Goal: Task Accomplishment & Management: Use online tool/utility

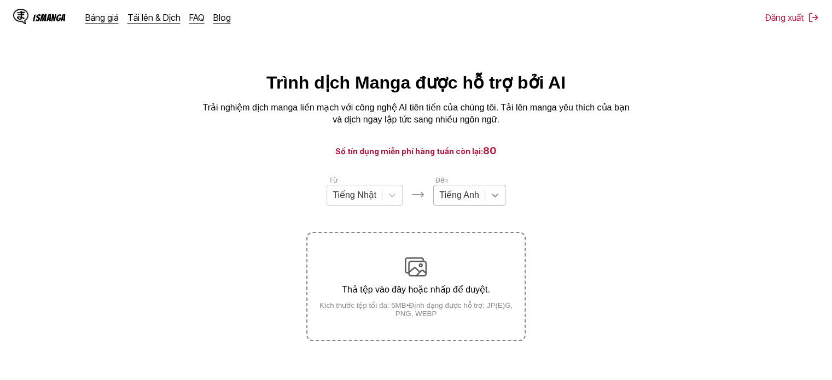
click at [494, 201] on icon at bounding box center [495, 195] width 11 height 11
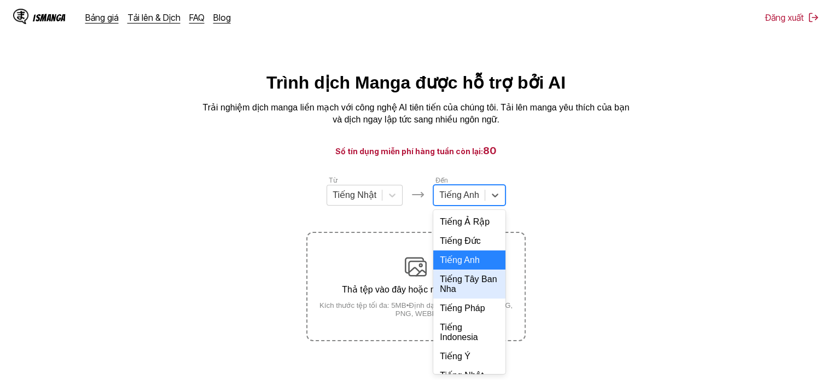
scroll to position [237, 0]
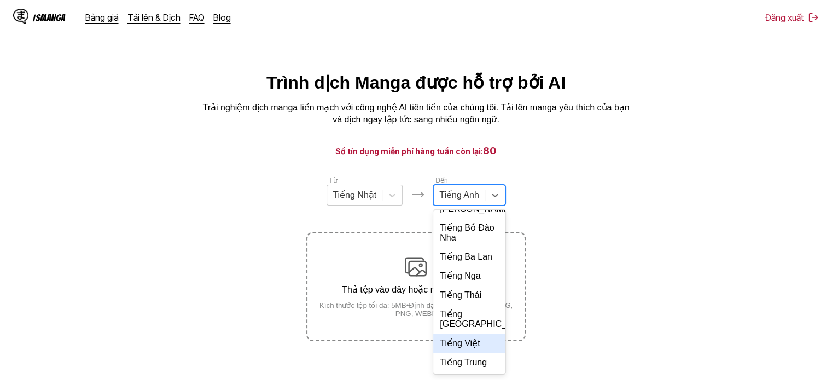
click at [461, 344] on div "Tiếng Việt" at bounding box center [469, 343] width 72 height 19
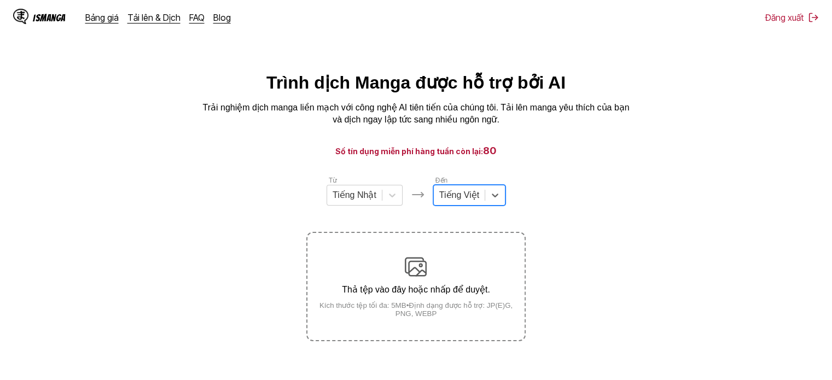
click at [455, 289] on p "Thả tệp vào đây hoặc nhấp để duyệt." at bounding box center [415, 289] width 217 height 10
click at [0, 0] on input "Thả tệp vào đây hoặc nhấp để duyệt. Kích thước tệp tối đa: 5MB • Định dạng được…" at bounding box center [0, 0] width 0 height 0
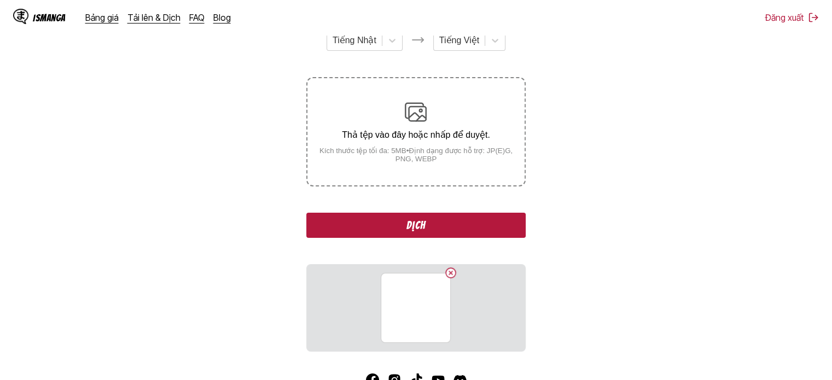
scroll to position [219, 0]
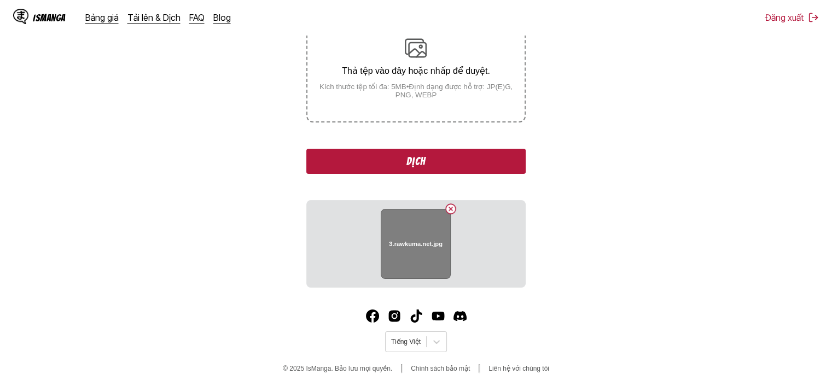
click at [422, 247] on h6 "3.rawkuma.net.jpg" at bounding box center [417, 244] width 54 height 7
click at [448, 208] on button "Delete image" at bounding box center [450, 208] width 13 height 13
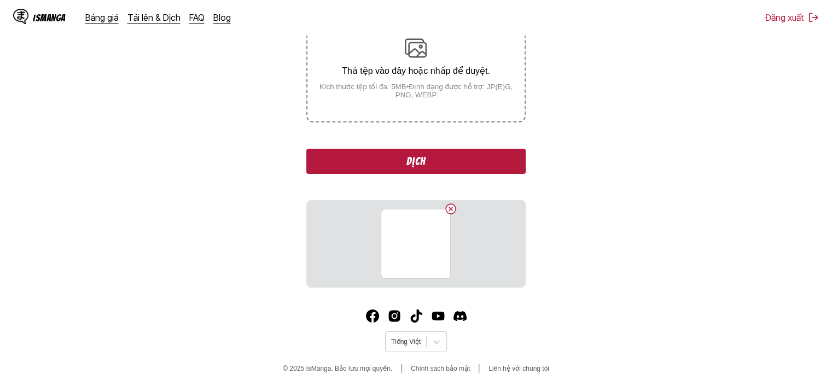
scroll to position [136, 0]
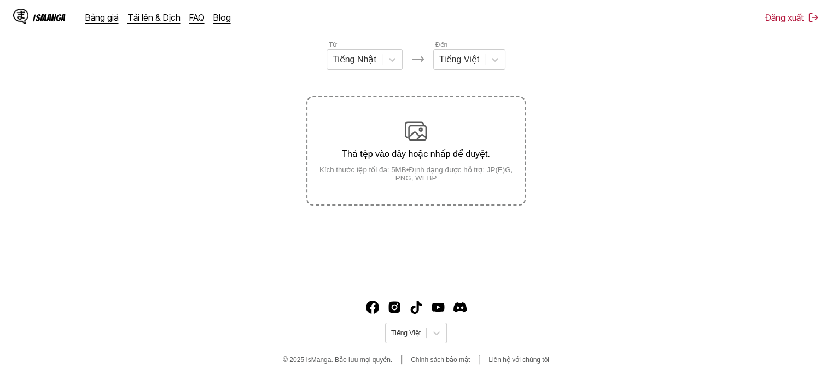
click at [393, 146] on div "Thả tệp vào đây hoặc nhấp để duyệt. Kích thước tệp tối đa: 5MB • Định dạng được…" at bounding box center [415, 151] width 217 height 62
click at [0, 0] on input "Thả tệp vào đây hoặc nhấp để duyệt. Kích thước tệp tối đa: 5MB • Định dạng được…" at bounding box center [0, 0] width 0 height 0
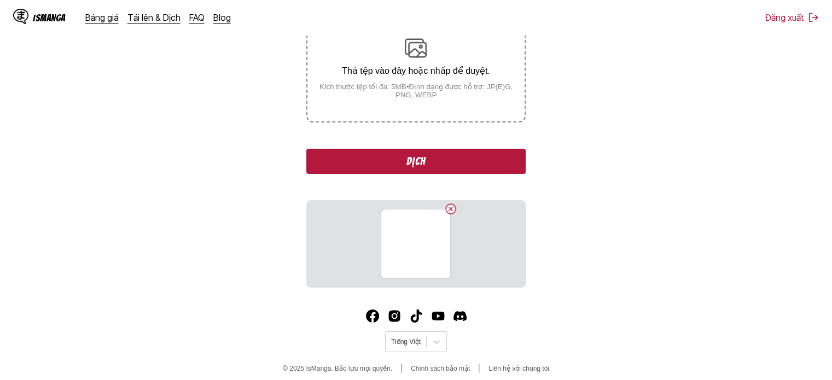
click at [445, 164] on button "Dịch" at bounding box center [415, 161] width 219 height 25
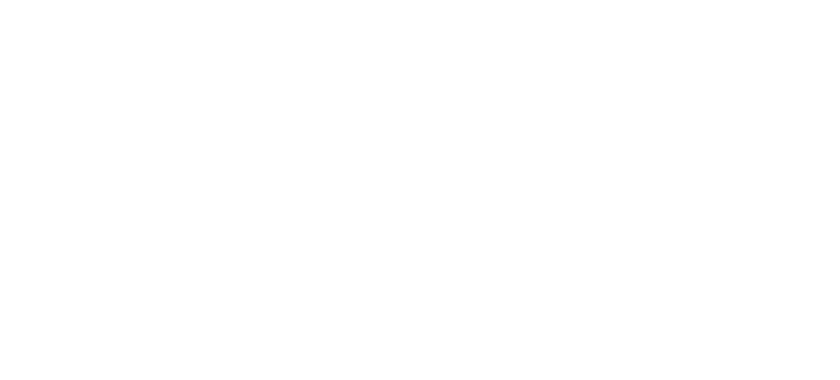
scroll to position [0, 0]
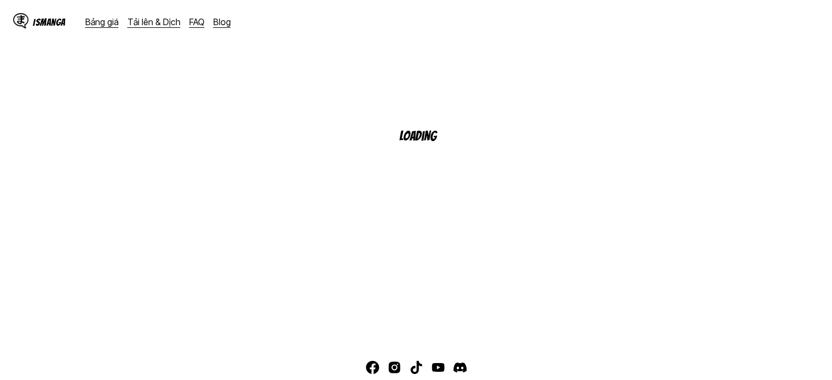
scroll to position [109, 0]
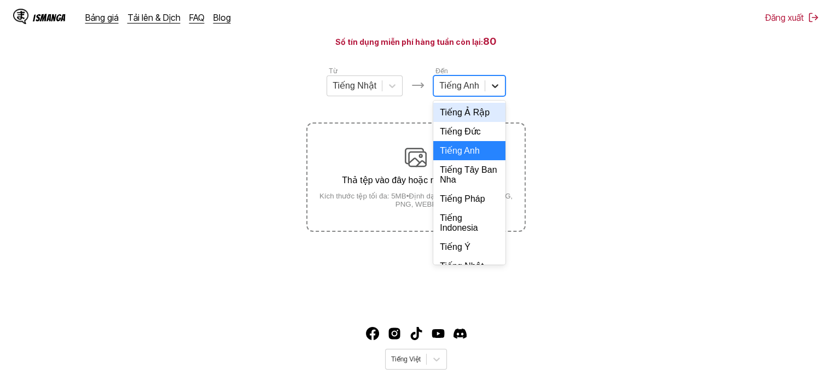
click at [487, 92] on div at bounding box center [495, 86] width 20 height 20
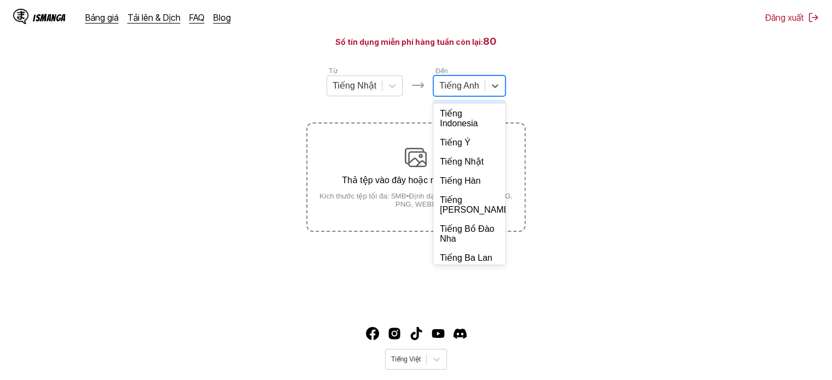
scroll to position [237, 0]
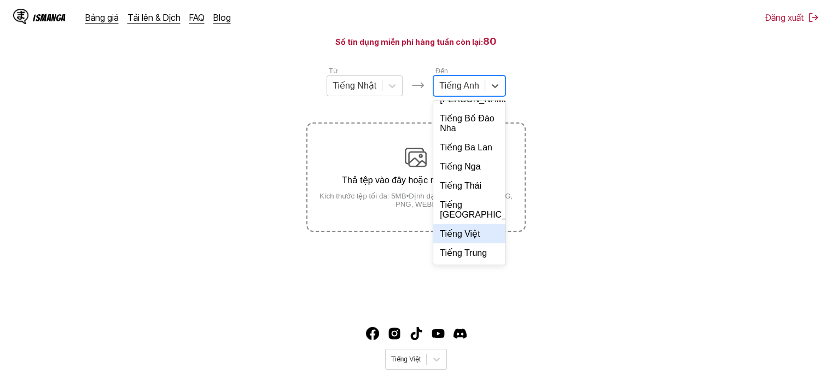
click at [455, 237] on div "Tiếng Việt" at bounding box center [469, 233] width 72 height 19
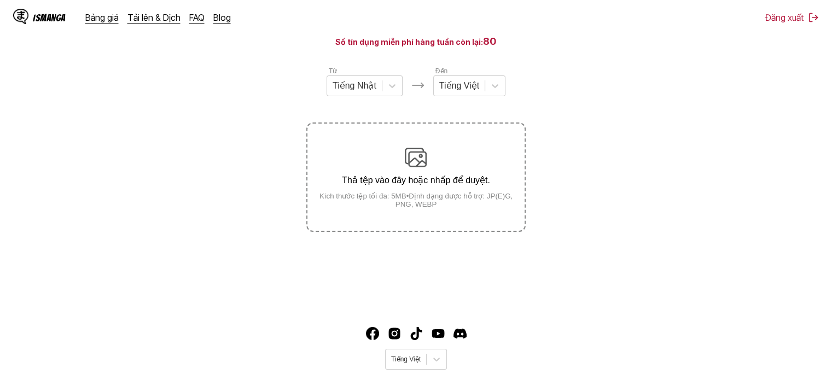
click at [457, 206] on small "Kích thước tệp tối đa: 5MB • Định dạng được hỗ trợ: JP(E)G, PNG, WEBP" at bounding box center [415, 200] width 217 height 16
click at [0, 0] on input "Thả tệp vào đây hoặc nhấp để duyệt. Kích thước tệp tối đa: 5MB • Định dạng được…" at bounding box center [0, 0] width 0 height 0
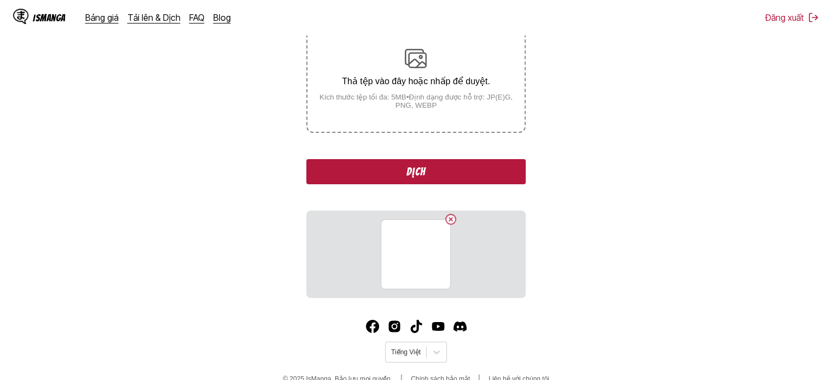
scroll to position [219, 0]
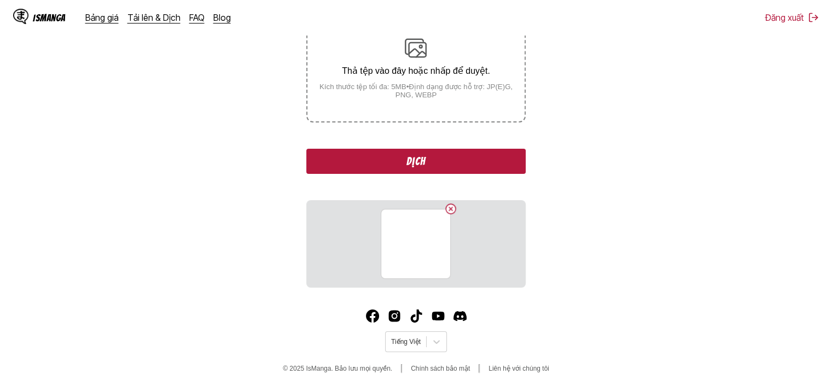
click at [449, 199] on div "Từ Tiếng Nhật Đến Tiếng Việt Thả tệp vào đây hoặc nhấp để duyệt. Kích thước tệp…" at bounding box center [415, 122] width 219 height 332
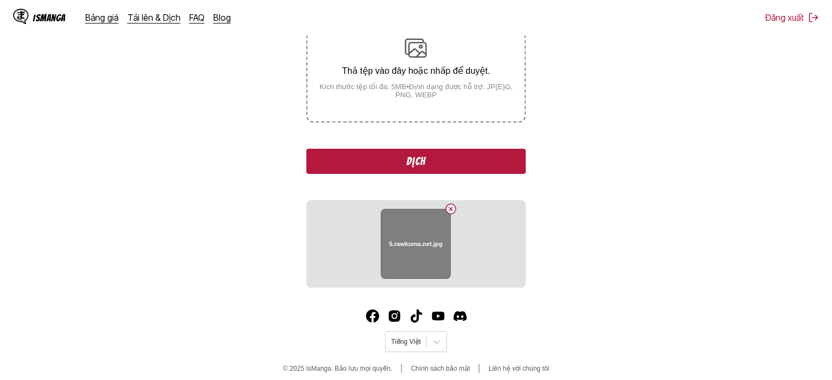
click at [453, 206] on button "Delete image" at bounding box center [450, 208] width 13 height 13
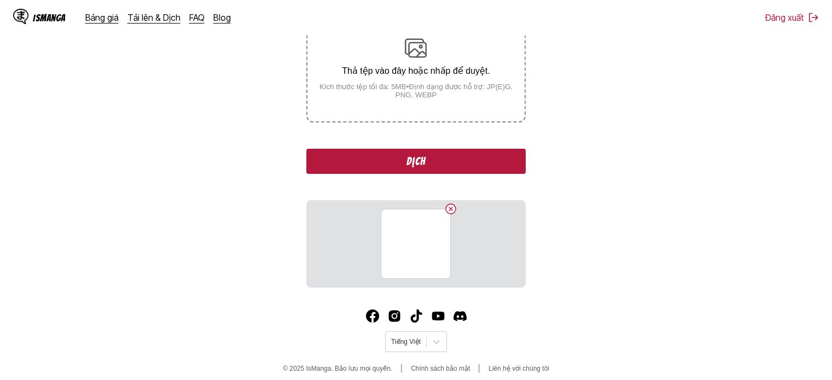
scroll to position [136, 0]
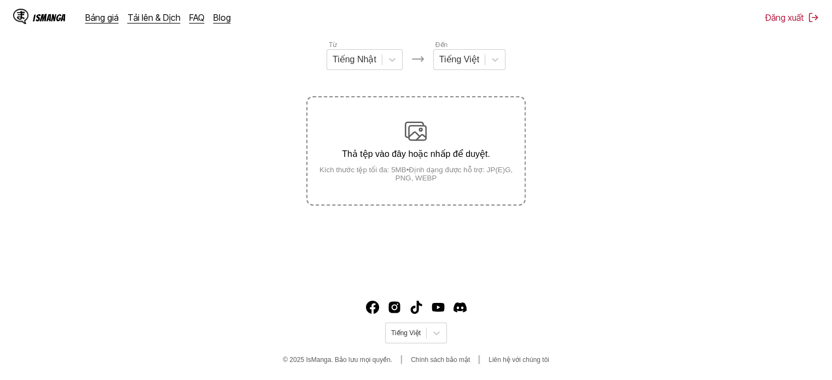
click at [441, 135] on div "Thả tệp vào đây hoặc nhấp để duyệt. Kích thước tệp tối đa: 5MB • Định dạng được…" at bounding box center [415, 151] width 217 height 62
click at [0, 0] on input "Thả tệp vào đây hoặc nhấp để duyệt. Kích thước tệp tối đa: 5MB • Định dạng được…" at bounding box center [0, 0] width 0 height 0
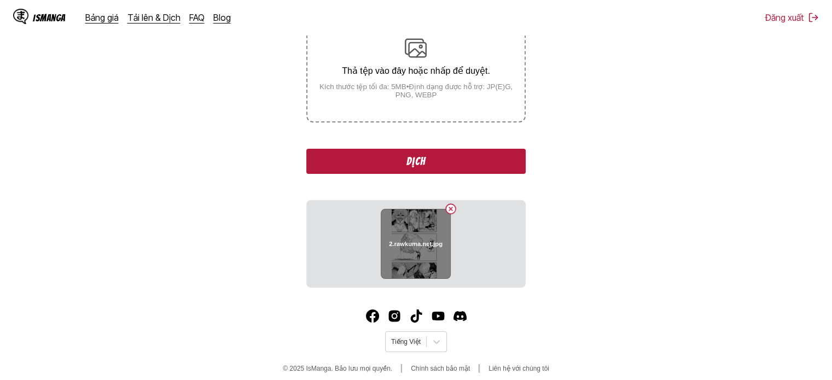
click at [449, 211] on button "Delete image" at bounding box center [450, 208] width 13 height 13
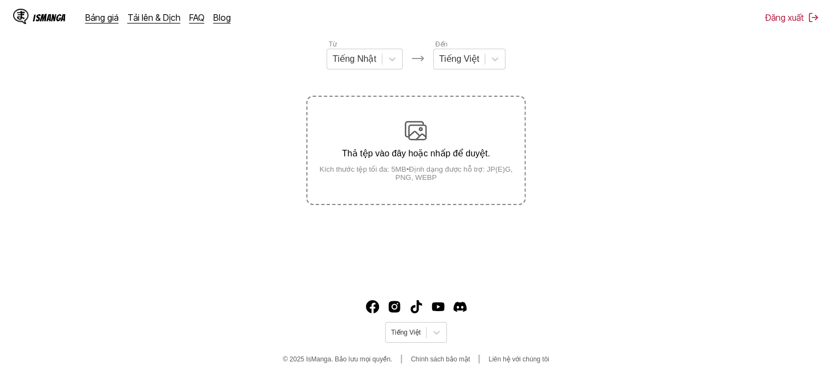
scroll to position [136, 0]
click at [409, 158] on p "Thả tệp vào đây hoặc nhấp để duyệt." at bounding box center [415, 154] width 217 height 10
click at [0, 0] on input "Thả tệp vào đây hoặc nhấp để duyệt. Kích thước tệp tối đa: 5MB • Định dạng được…" at bounding box center [0, 0] width 0 height 0
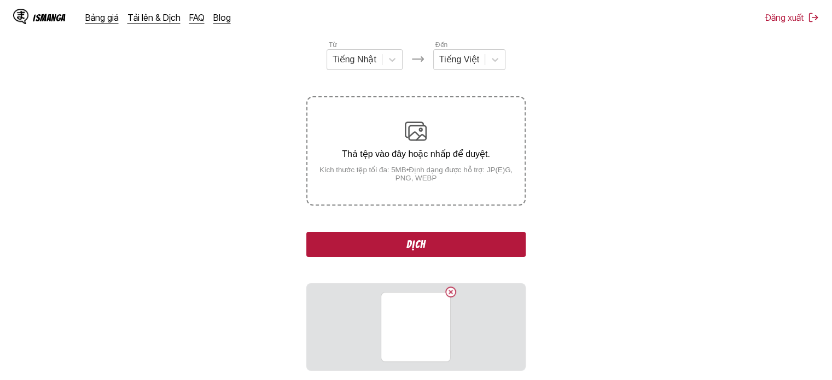
scroll to position [219, 0]
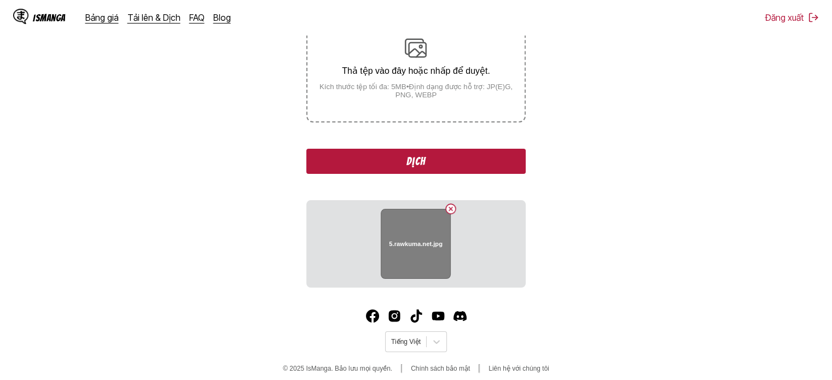
click at [433, 242] on h6 "5.rawkuma.net.jpg" at bounding box center [417, 244] width 54 height 7
click at [452, 211] on button "Delete image" at bounding box center [450, 208] width 13 height 13
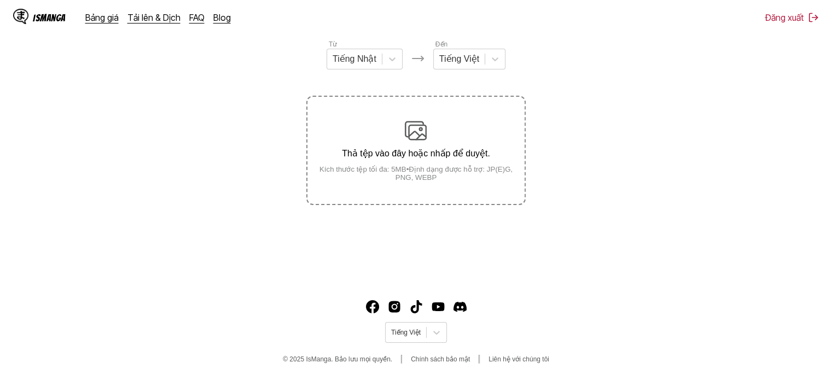
scroll to position [136, 0]
click at [149, 16] on link "Tải lên & Dịch" at bounding box center [153, 17] width 53 height 11
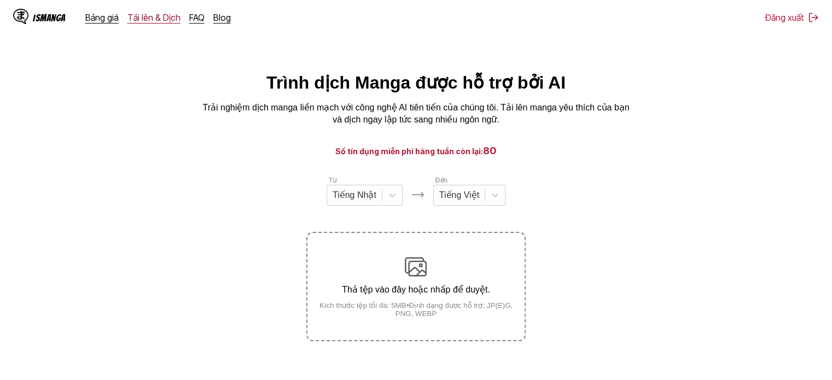
click at [149, 16] on link "Tải lên & Dịch" at bounding box center [153, 17] width 53 height 11
click at [108, 18] on link "Bảng giá" at bounding box center [101, 17] width 33 height 11
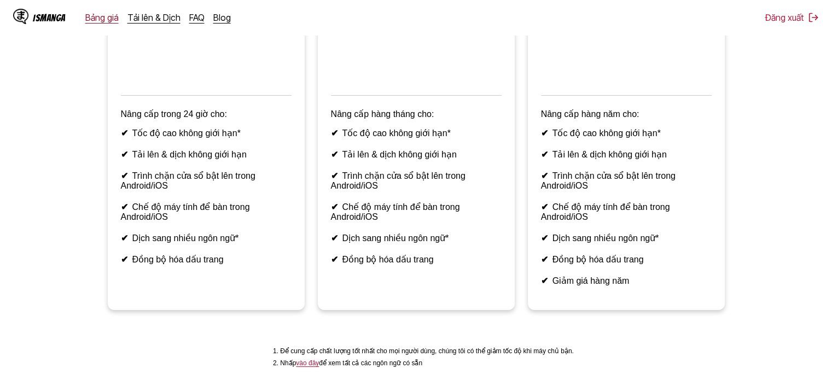
scroll to position [274, 0]
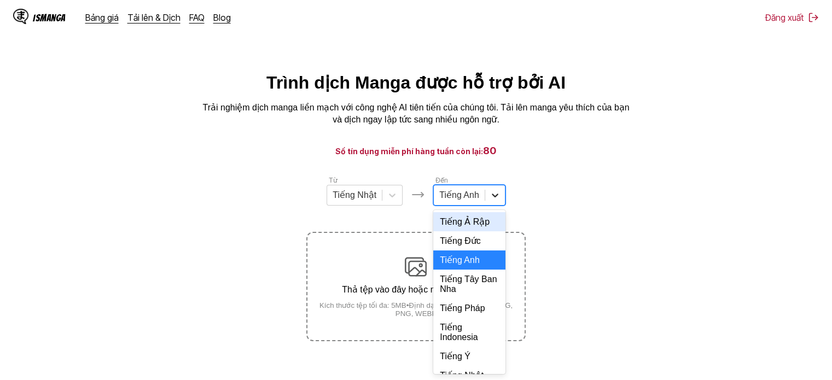
click at [492, 201] on icon at bounding box center [495, 195] width 11 height 11
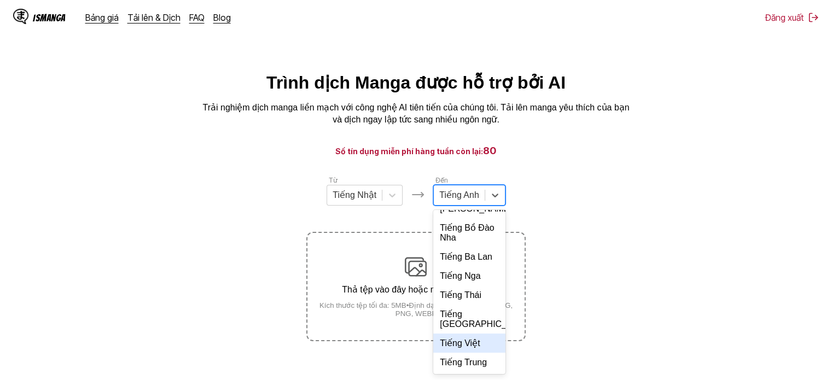
click at [449, 343] on div "Tiếng Việt" at bounding box center [469, 343] width 72 height 19
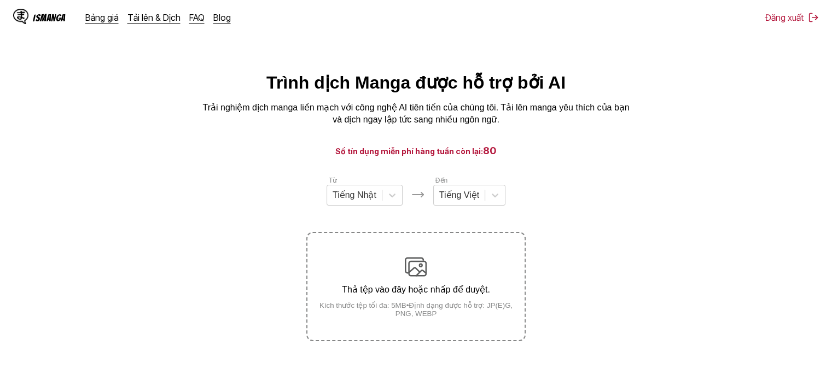
click at [449, 313] on small "Kích thước tệp tối đa: 5MB • Định dạng được hỗ trợ: JP(E)G, PNG, WEBP" at bounding box center [415, 309] width 217 height 16
click at [0, 0] on input "Thả tệp vào đây hoặc nhấp để duyệt. Kích thước tệp tối đa: 5MB • Định dạng được…" at bounding box center [0, 0] width 0 height 0
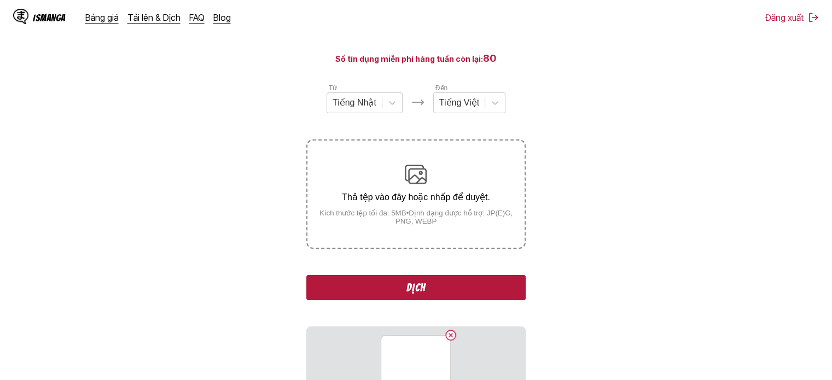
scroll to position [164, 0]
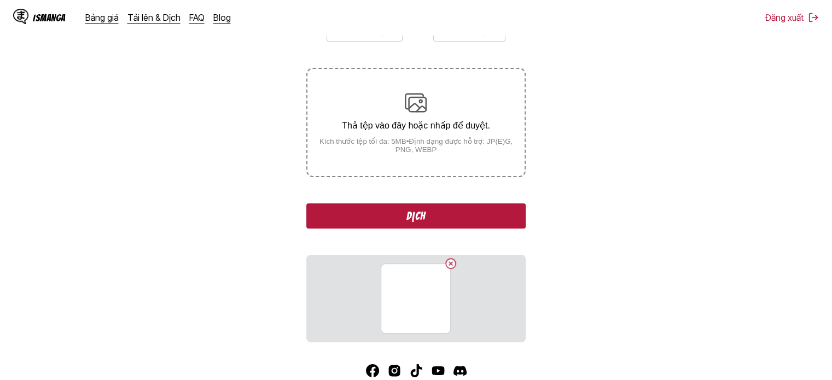
click at [373, 218] on button "Dịch" at bounding box center [415, 216] width 219 height 25
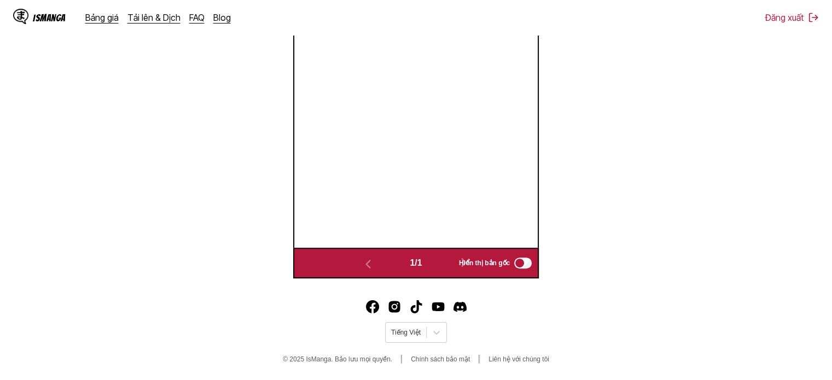
scroll to position [144, 0]
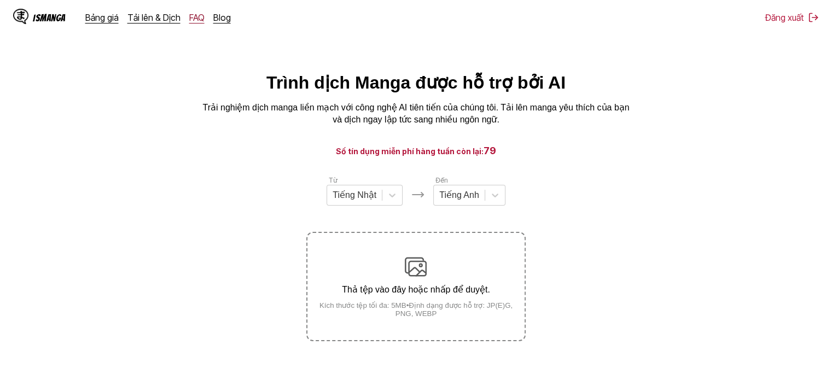
click at [197, 20] on link "FAQ" at bounding box center [196, 17] width 15 height 11
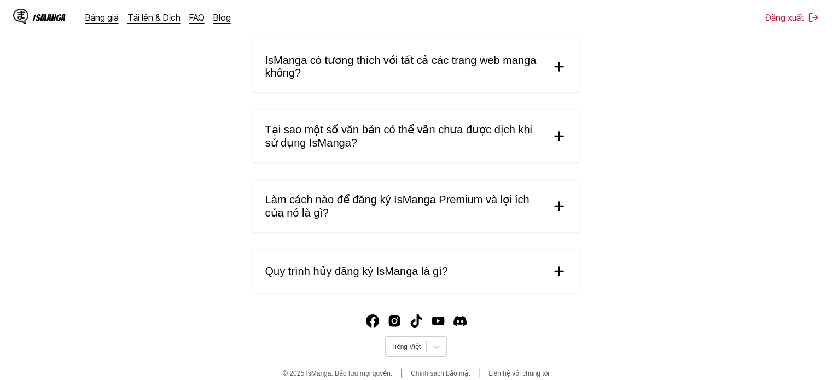
scroll to position [602, 0]
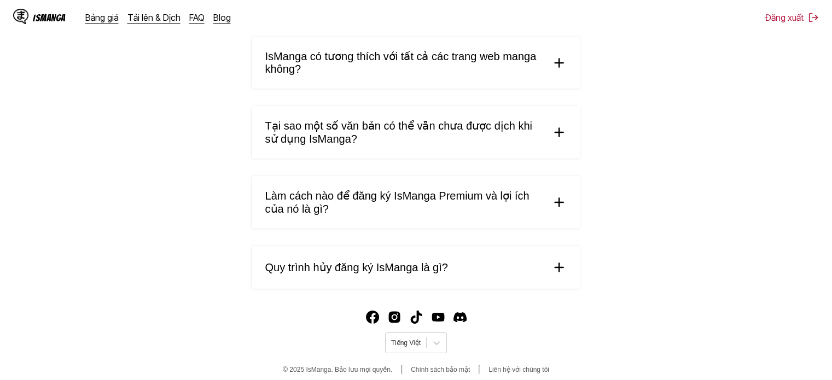
click at [520, 135] on span "Tại sao một số văn bản có thể vẫn chưa được dịch khi sử dụng IsManga?" at bounding box center [403, 132] width 277 height 26
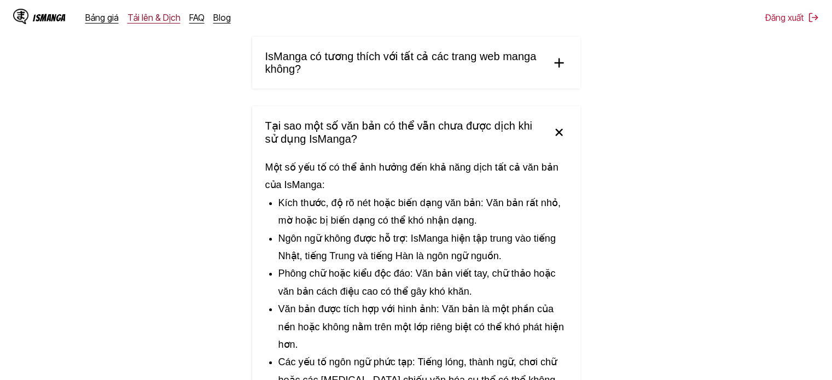
click at [156, 20] on link "Tải lên & Dịch" at bounding box center [153, 17] width 53 height 11
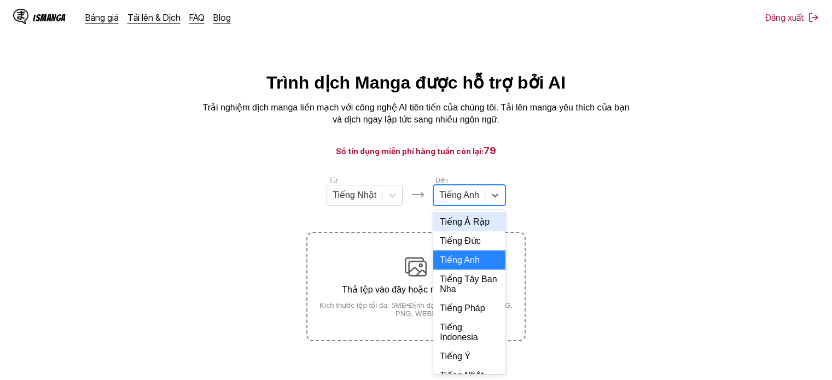
click at [464, 201] on div at bounding box center [459, 195] width 40 height 12
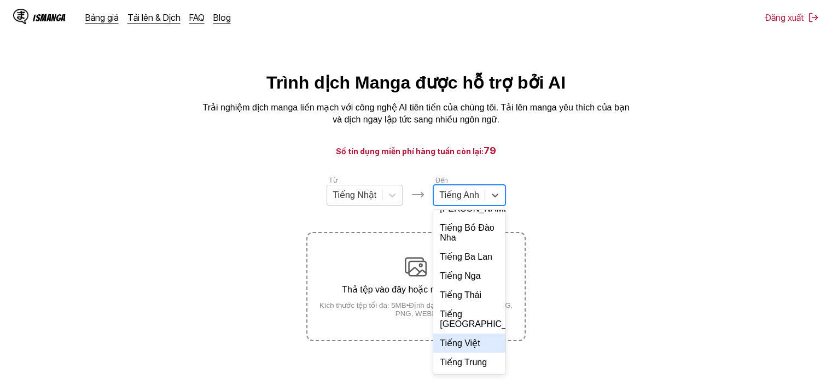
click at [447, 345] on div "Tiếng Việt" at bounding box center [469, 343] width 72 height 19
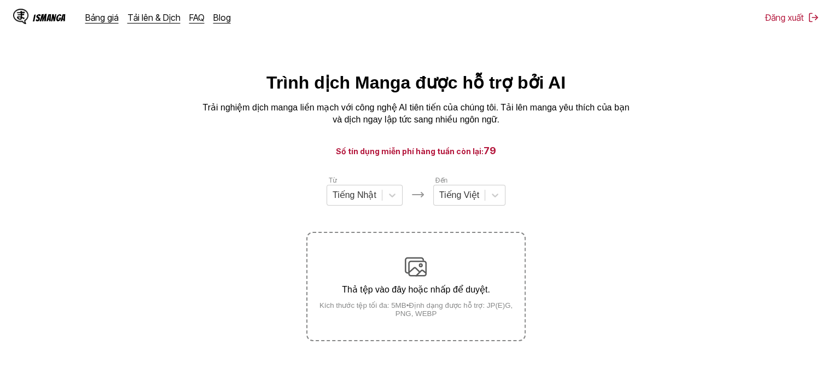
click at [432, 300] on div "Thả tệp vào đây hoặc nhấp để duyệt. Kích thước tệp tối đa: 5MB • Định dạng được…" at bounding box center [415, 287] width 217 height 62
click at [0, 0] on input "Thả tệp vào đây hoặc nhấp để duyệt. Kích thước tệp tối đa: 5MB • Định dạng được…" at bounding box center [0, 0] width 0 height 0
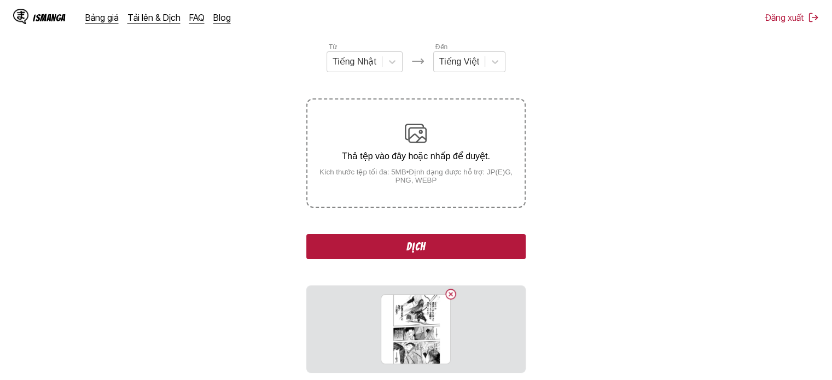
scroll to position [219, 0]
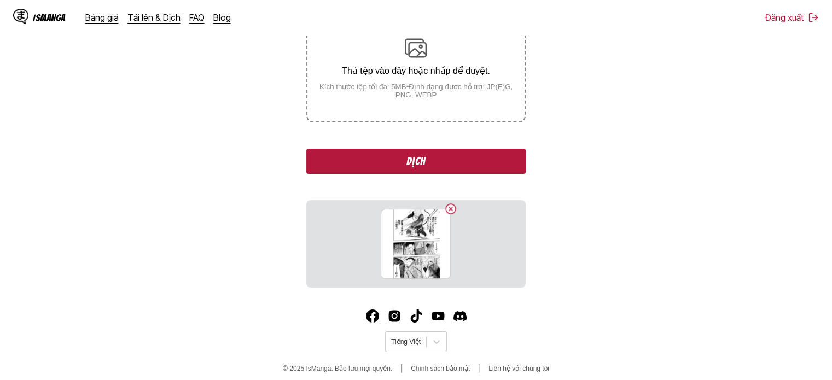
click at [357, 158] on button "Dịch" at bounding box center [415, 161] width 219 height 25
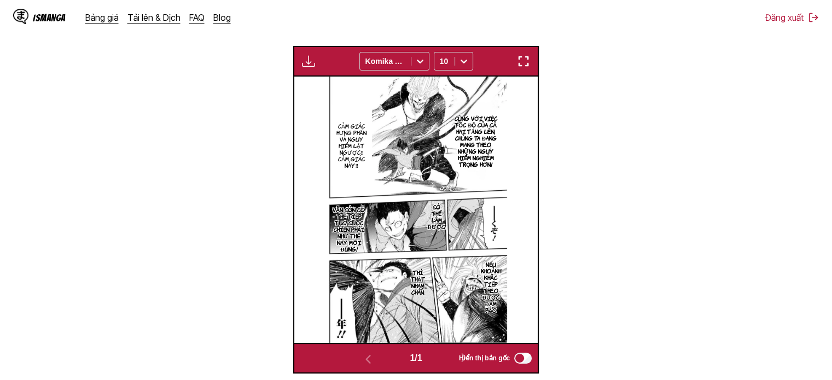
scroll to position [328, 0]
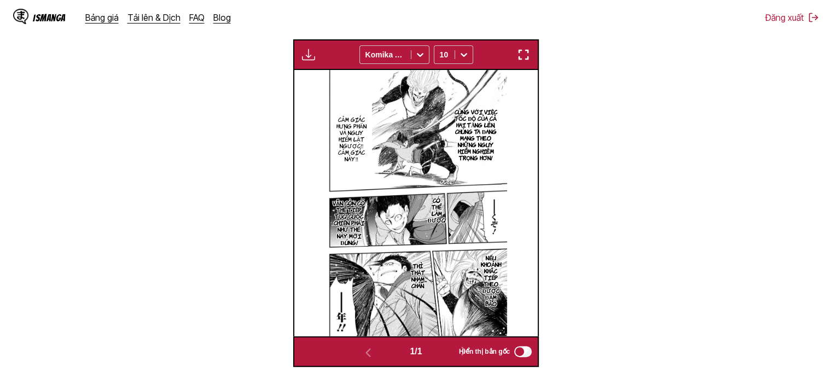
click at [530, 53] on img "button" at bounding box center [523, 54] width 13 height 13
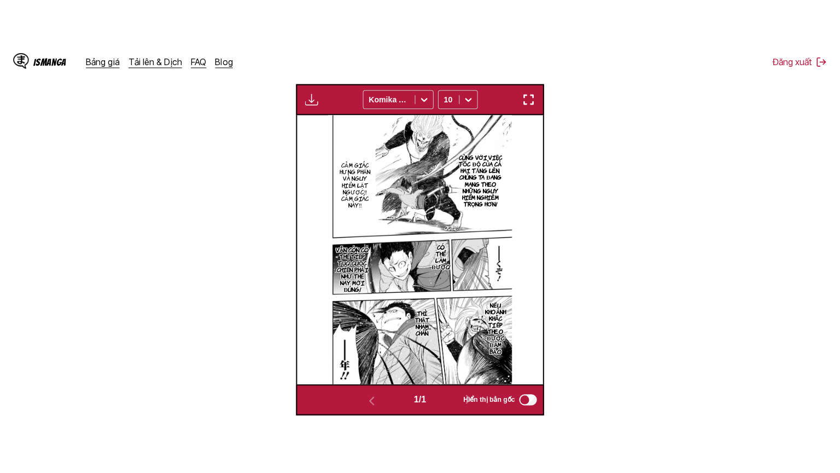
scroll to position [127, 0]
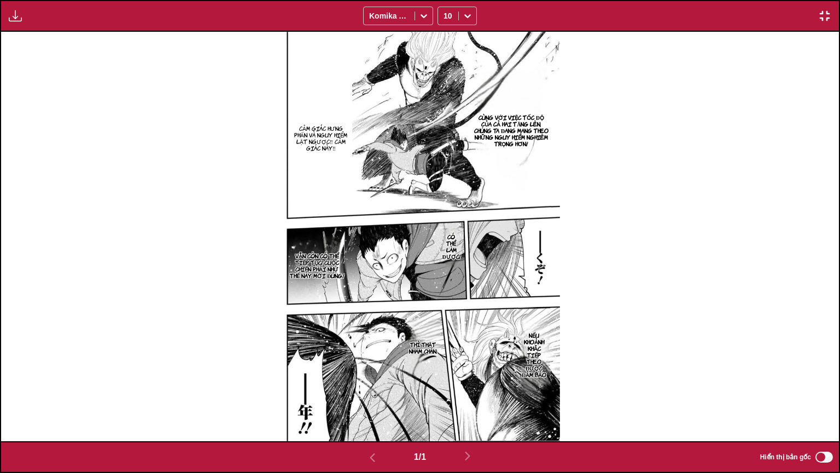
click at [547, 263] on img at bounding box center [420, 236] width 280 height 409
click at [539, 265] on img at bounding box center [420, 236] width 280 height 409
click at [451, 251] on p "Có thể làm được!" at bounding box center [451, 246] width 22 height 31
click at [127, 303] on div "Cùng với việc tốc độ của cả hai tăng lên, chúng ta đang mang theo những nguy hi…" at bounding box center [420, 236] width 838 height 409
click at [543, 229] on icon "close-tooltip" at bounding box center [547, 230] width 8 height 8
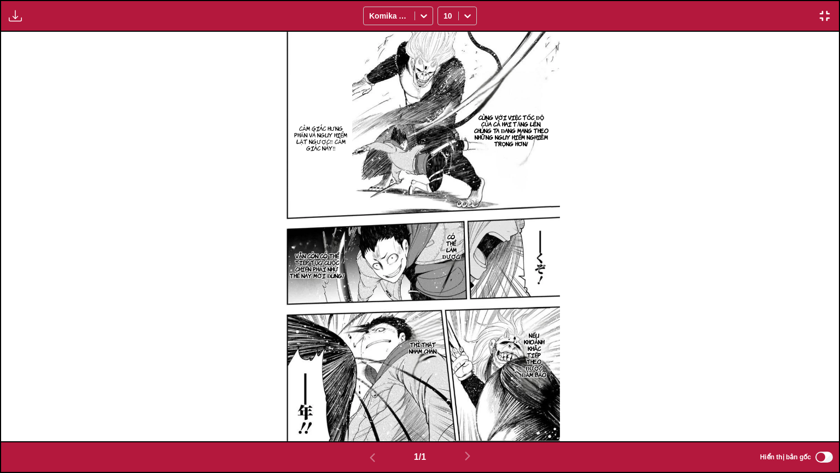
click at [21, 22] on button "button" at bounding box center [15, 16] width 20 height 14
click at [37, 28] on button "Bảng tải xuống" at bounding box center [45, 26] width 70 height 26
click at [829, 22] on img "button" at bounding box center [824, 15] width 13 height 13
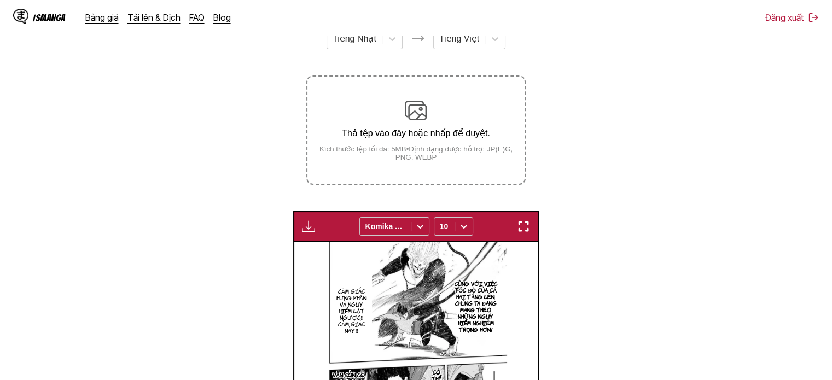
scroll to position [55, 0]
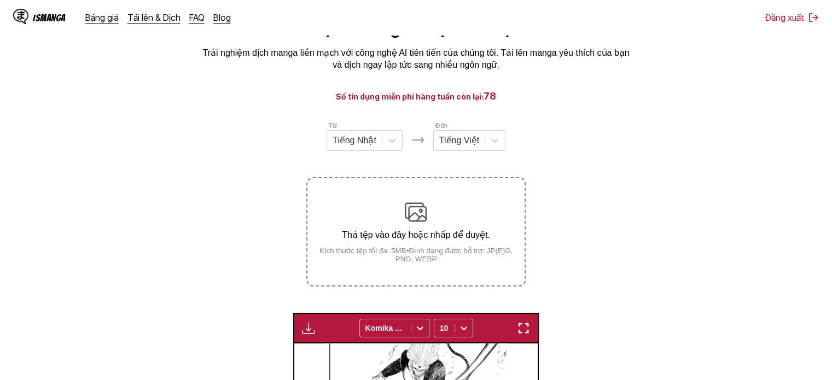
click at [378, 232] on p "Thả tệp vào đây hoặc nhấp để duyệt." at bounding box center [415, 235] width 217 height 10
click at [0, 0] on input "Thả tệp vào đây hoặc nhấp để duyệt. Kích thước tệp tối đa: 5MB • Định dạng được…" at bounding box center [0, 0] width 0 height 0
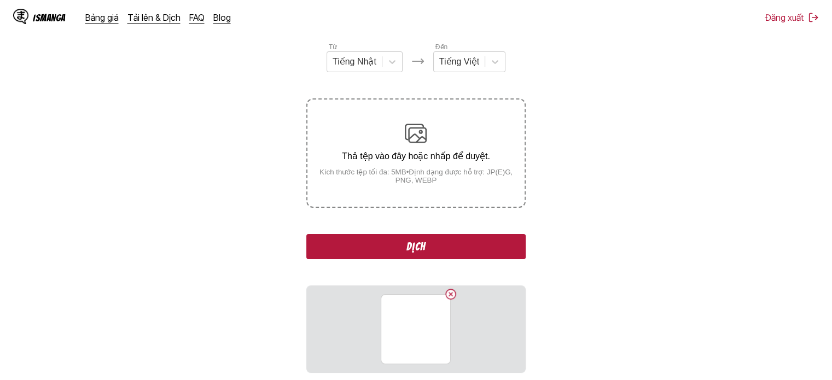
scroll to position [219, 0]
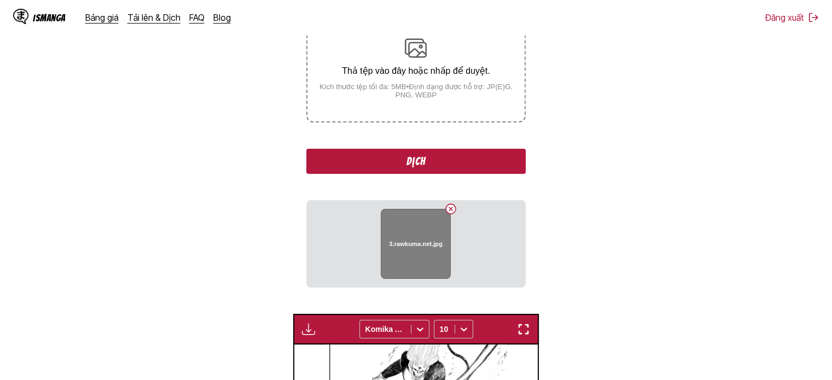
click at [450, 208] on button "Delete image" at bounding box center [450, 208] width 13 height 13
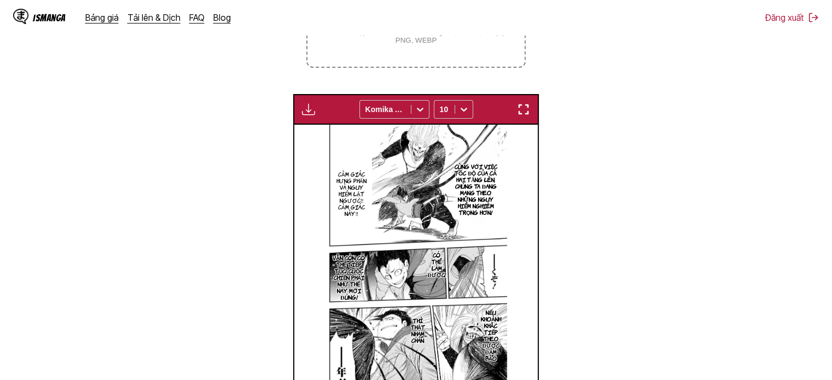
scroll to position [164, 0]
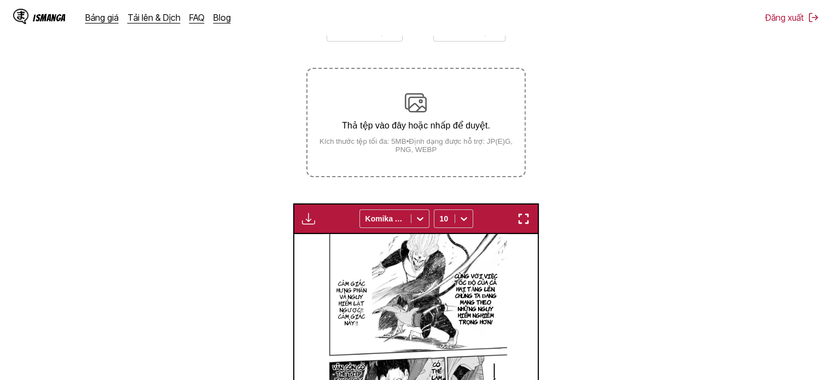
click at [436, 134] on div "Thả tệp vào đây hoặc nhấp để duyệt. Kích thước tệp tối đa: 5MB • Định dạng được…" at bounding box center [415, 123] width 217 height 62
click at [0, 0] on input "Thả tệp vào đây hoặc nhấp để duyệt. Kích thước tệp tối đa: 5MB • Định dạng được…" at bounding box center [0, 0] width 0 height 0
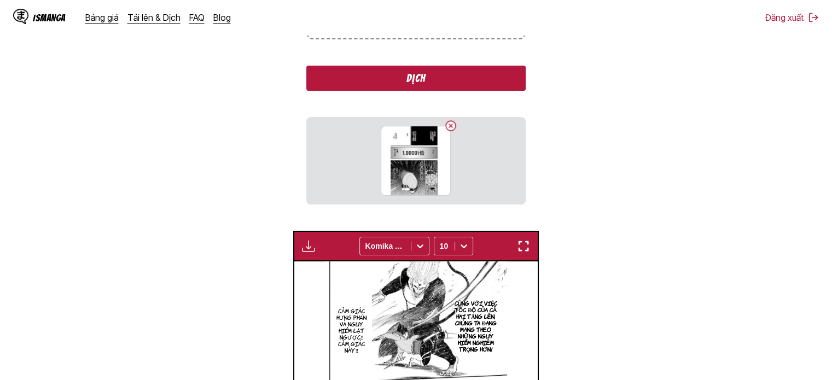
scroll to position [328, 0]
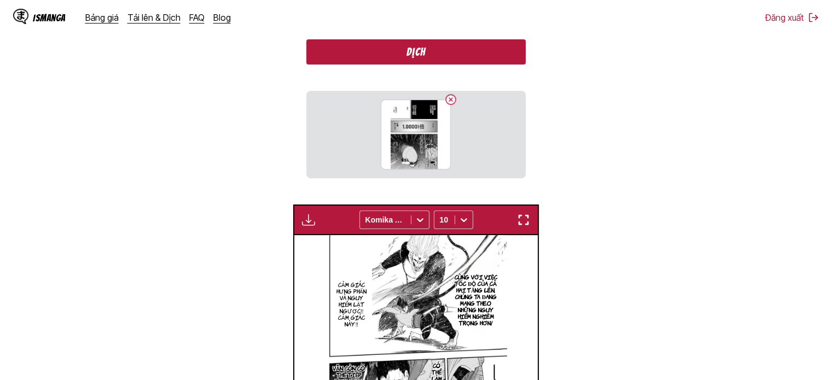
click at [454, 56] on button "Dịch" at bounding box center [415, 51] width 219 height 25
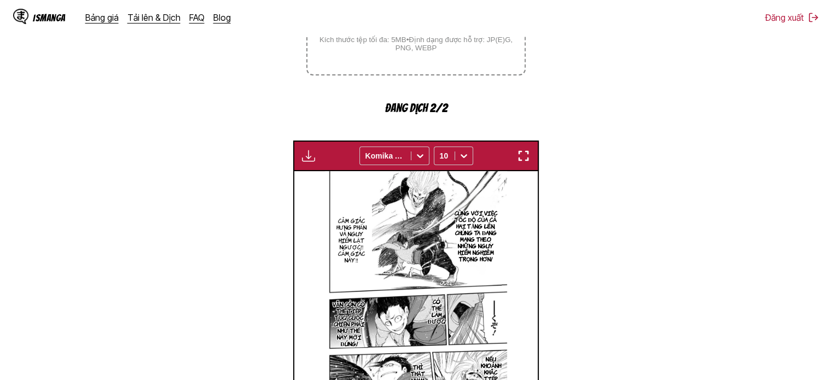
scroll to position [219, 0]
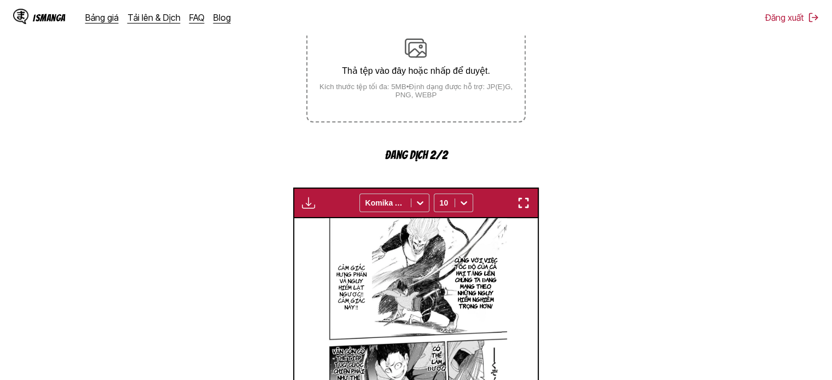
click at [464, 85] on small "Kích thước tệp tối đa: 5MB • Định dạng được hỗ trợ: JP(E)G, PNG, WEBP" at bounding box center [415, 91] width 217 height 16
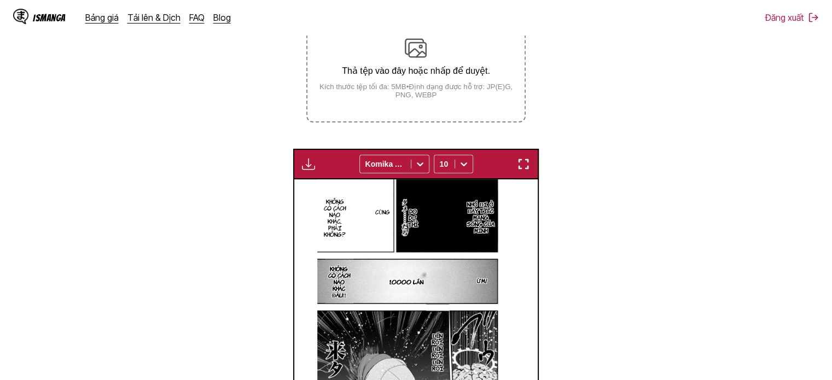
click at [409, 215] on p "do dự thì" at bounding box center [413, 218] width 14 height 24
click at [471, 196] on button "close-tooltip" at bounding box center [470, 201] width 18 height 18
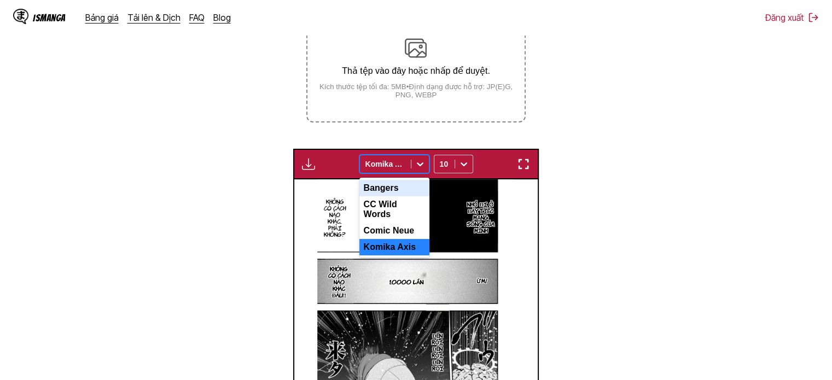
click at [415, 166] on icon at bounding box center [420, 164] width 11 height 11
click at [390, 232] on div "Comic Neue" at bounding box center [394, 231] width 70 height 16
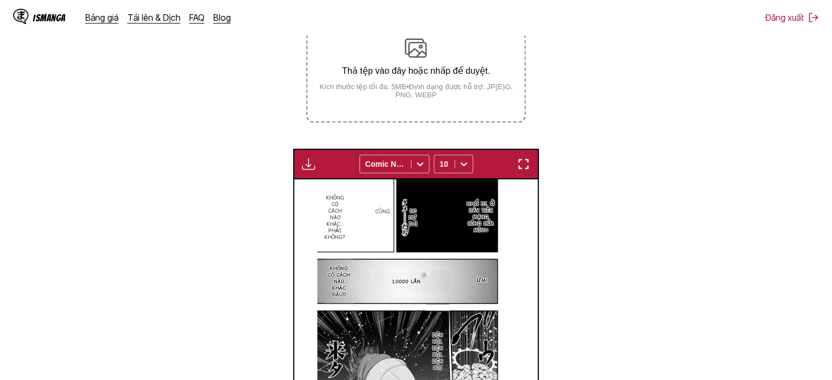
click at [527, 163] on img "button" at bounding box center [523, 164] width 13 height 13
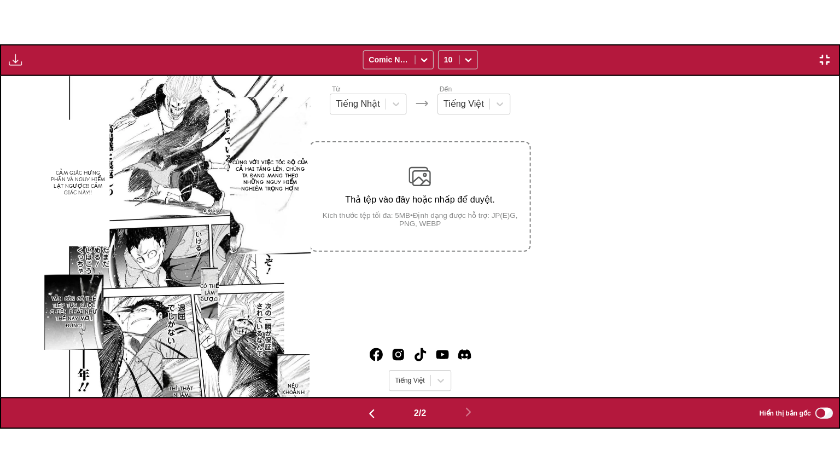
scroll to position [0, 838]
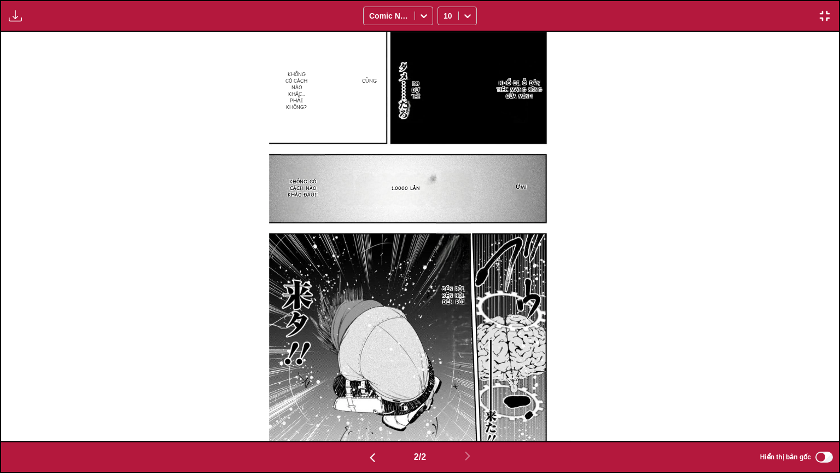
click at [400, 102] on img at bounding box center [419, 236] width 301 height 409
click at [404, 88] on img at bounding box center [419, 236] width 301 height 409
click at [821, 15] on img "button" at bounding box center [824, 15] width 13 height 13
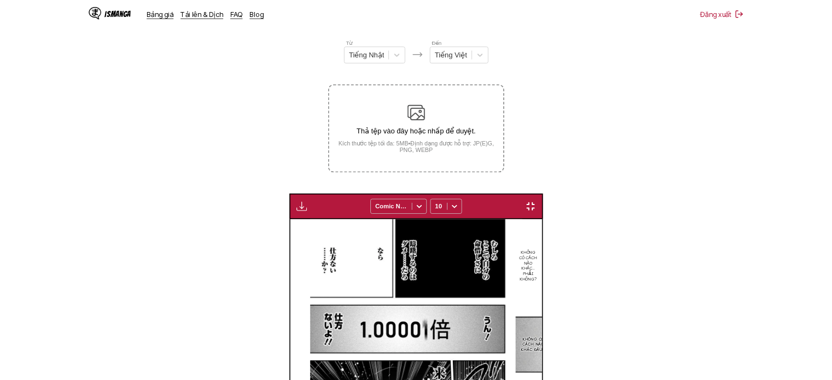
scroll to position [0, 244]
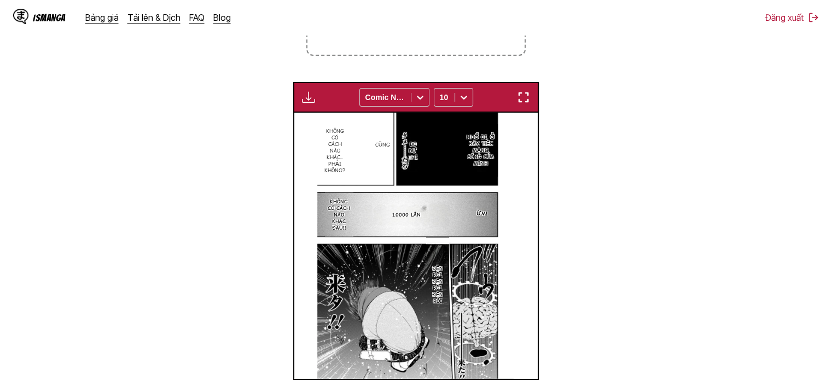
click at [529, 96] on img "button" at bounding box center [523, 97] width 13 height 13
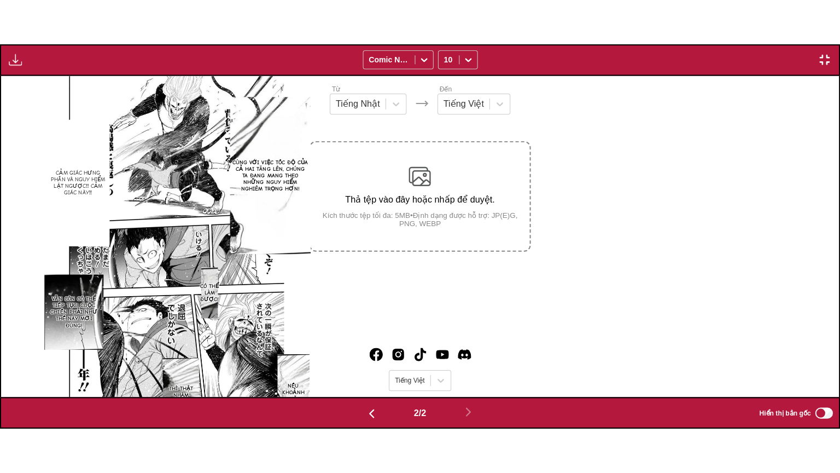
scroll to position [0, 838]
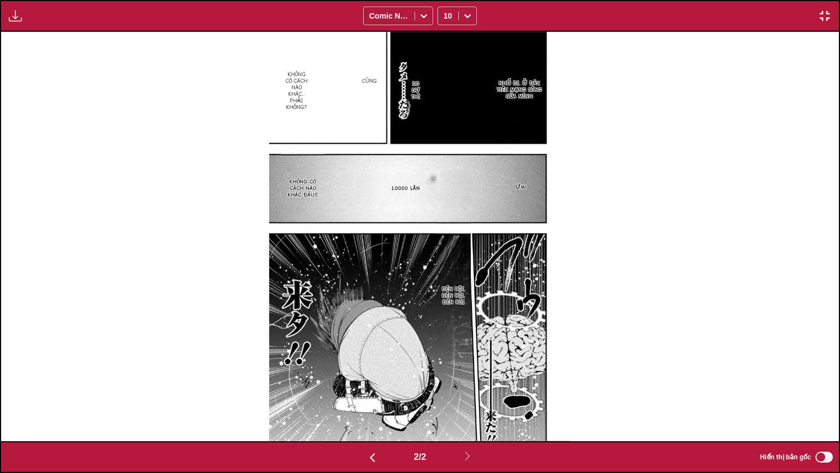
click at [25, 23] on div "Bảng tải xuống Tải xuống tất cả Comic Neue 10" at bounding box center [420, 16] width 840 height 32
click at [16, 22] on img "button" at bounding box center [15, 15] width 13 height 13
click at [42, 27] on button "Bảng tải xuống" at bounding box center [45, 26] width 70 height 26
click at [826, 18] on img "button" at bounding box center [824, 15] width 13 height 13
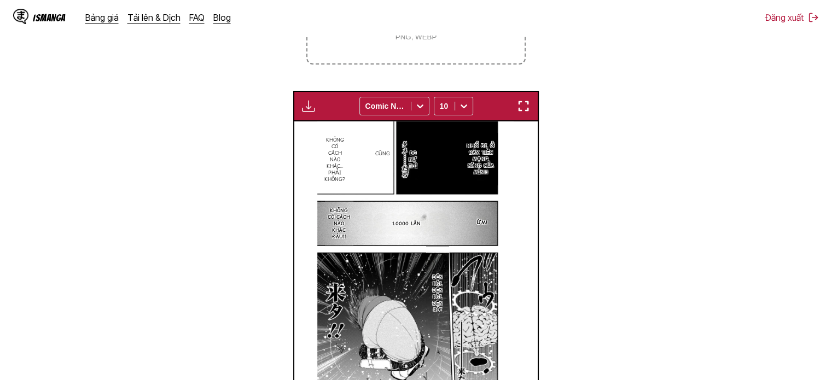
scroll to position [121, 0]
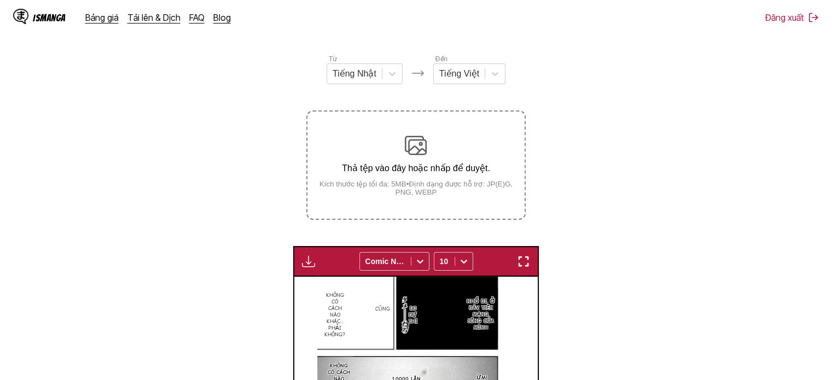
click at [409, 164] on p "Thả tệp vào đây hoặc nhấp để duyệt." at bounding box center [415, 168] width 217 height 10
click at [0, 0] on input "Thả tệp vào đây hoặc nhấp để duyệt. Kích thước tệp tối đa: 5MB • Định dạng được…" at bounding box center [0, 0] width 0 height 0
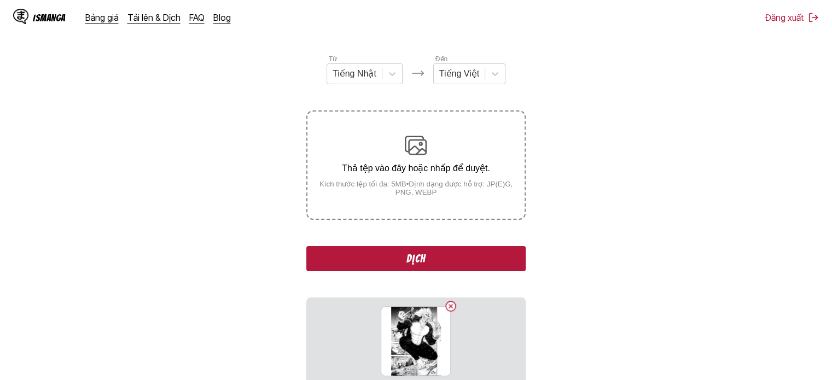
click at [430, 251] on button "Dịch" at bounding box center [415, 258] width 219 height 25
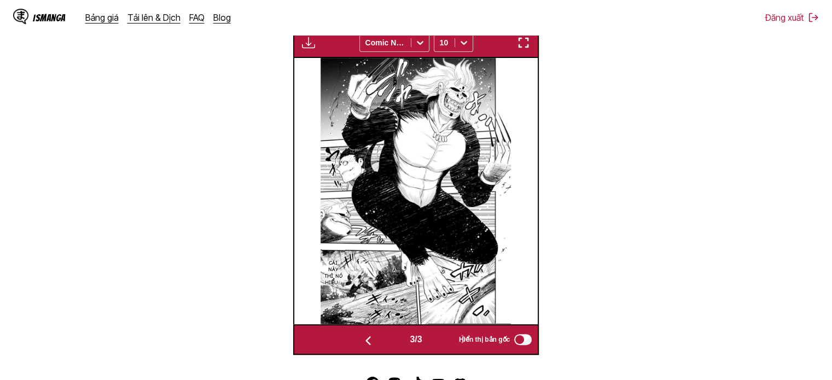
scroll to position [286, 0]
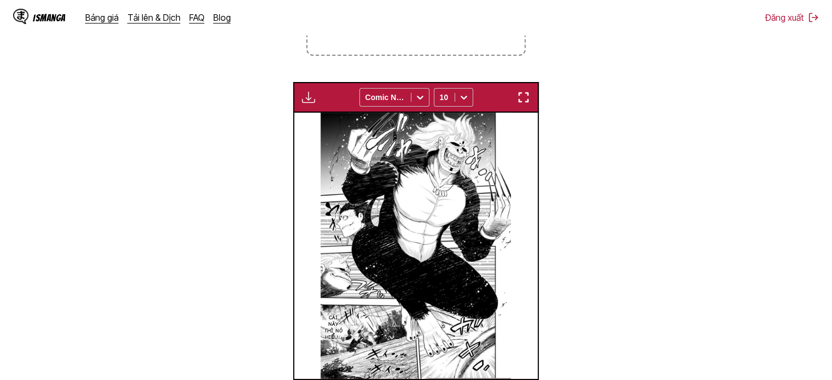
click at [525, 94] on img "button" at bounding box center [523, 97] width 13 height 13
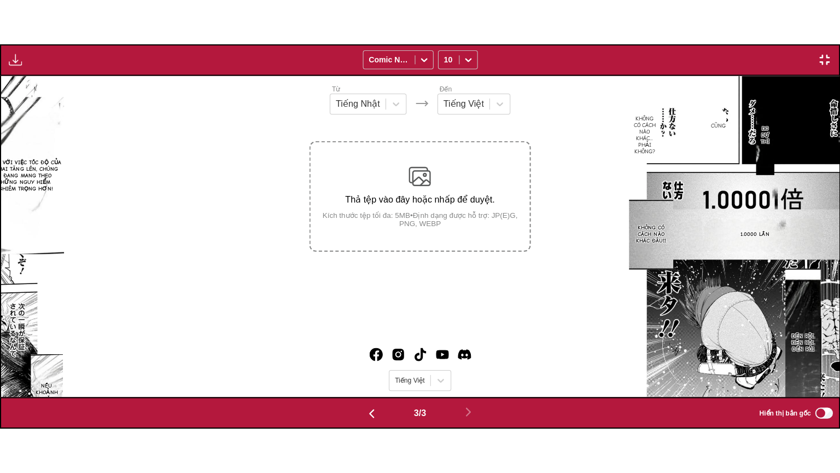
scroll to position [0, 1677]
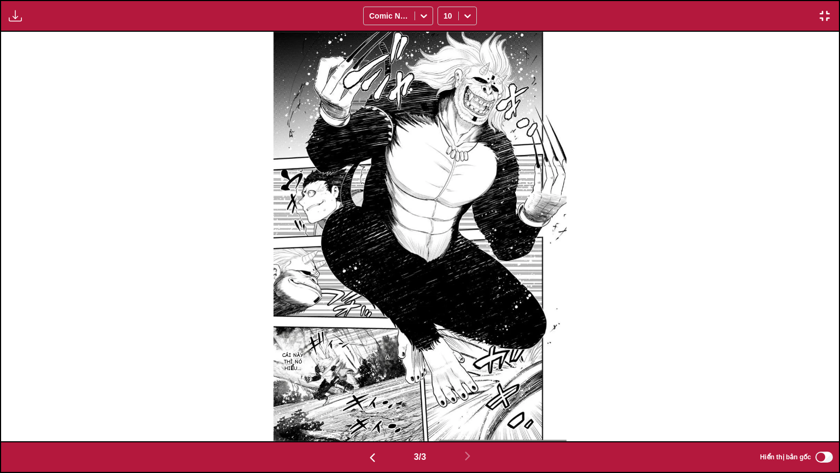
click at [16, 15] on img "button" at bounding box center [15, 15] width 13 height 13
click at [45, 28] on button "Bảng tải xuống" at bounding box center [45, 26] width 70 height 26
click at [827, 16] on img "button" at bounding box center [824, 15] width 13 height 13
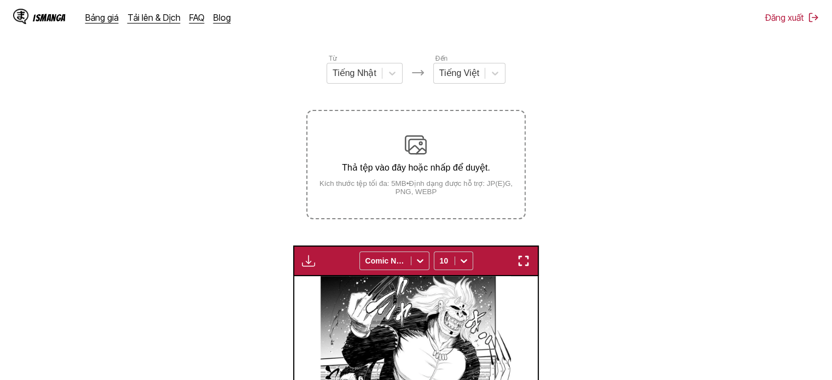
scroll to position [121, 0]
click at [369, 159] on div "Thả tệp vào đây hoặc nhấp để duyệt. Kích thước tệp tối đa: 5MB • Định dạng được…" at bounding box center [415, 166] width 217 height 62
click at [0, 0] on input "Thả tệp vào đây hoặc nhấp để duyệt. Kích thước tệp tối đa: 5MB • Định dạng được…" at bounding box center [0, 0] width 0 height 0
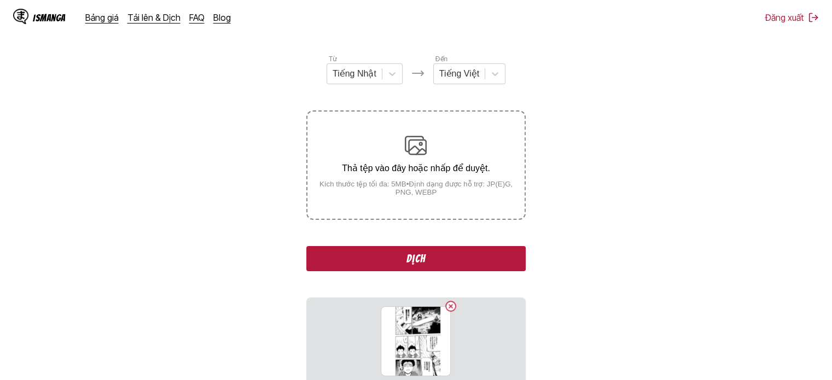
click at [400, 260] on button "Dịch" at bounding box center [415, 258] width 219 height 25
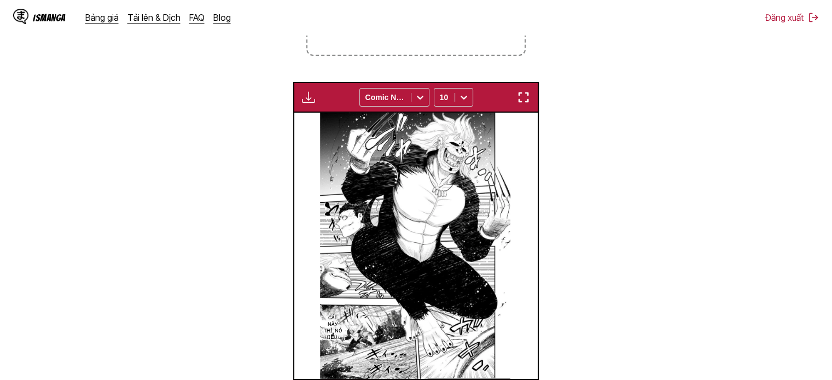
scroll to position [0, 732]
